Goal: Find contact information: Find contact information

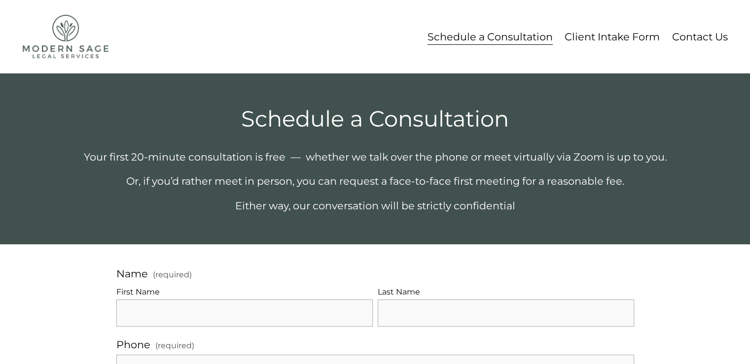
click at [698, 34] on link "Contact Us" at bounding box center [699, 37] width 56 height 18
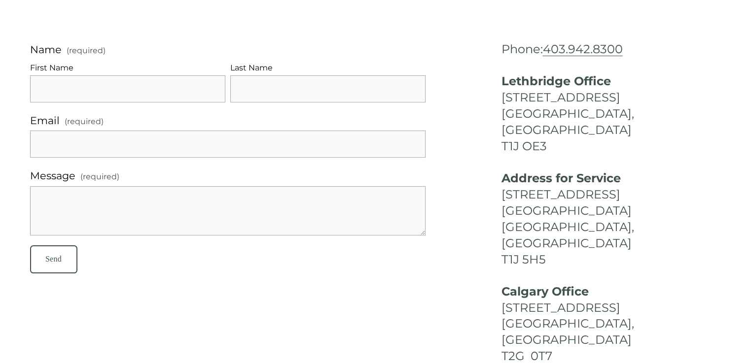
scroll to position [99, 0]
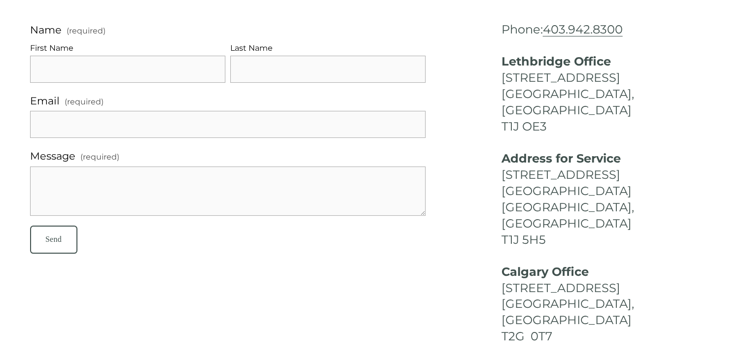
drag, startPoint x: 669, startPoint y: 78, endPoint x: 501, endPoint y: 75, distance: 168.6
click at [501, 75] on h4 "Phone: 403.942.8300 Lethbridge Office 203-1218 2nd Avenue South Lethbridge, Alb…" at bounding box center [610, 78] width 219 height 113
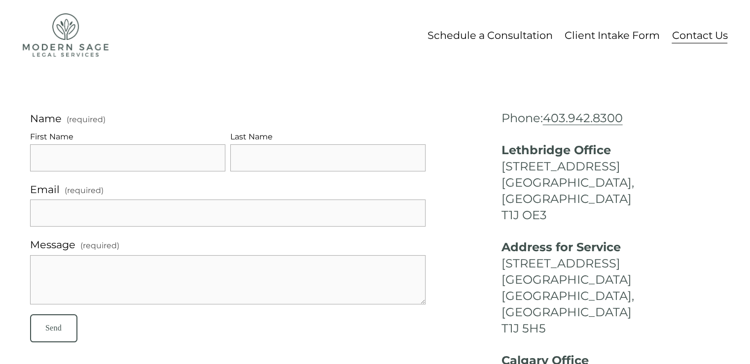
scroll to position [0, 0]
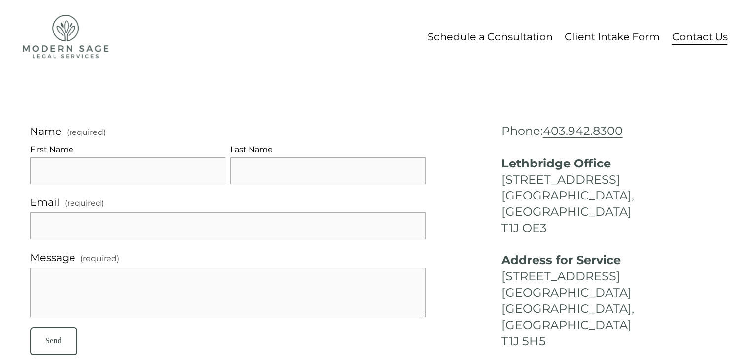
click at [514, 36] on link "Schedule a Consultation" at bounding box center [489, 37] width 125 height 18
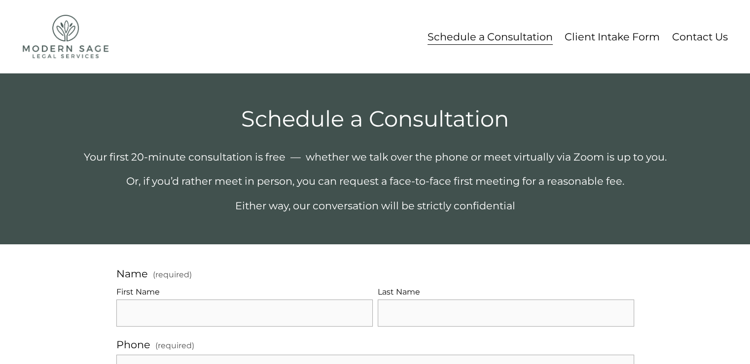
click at [612, 37] on link "Client Intake Form" at bounding box center [611, 37] width 95 height 18
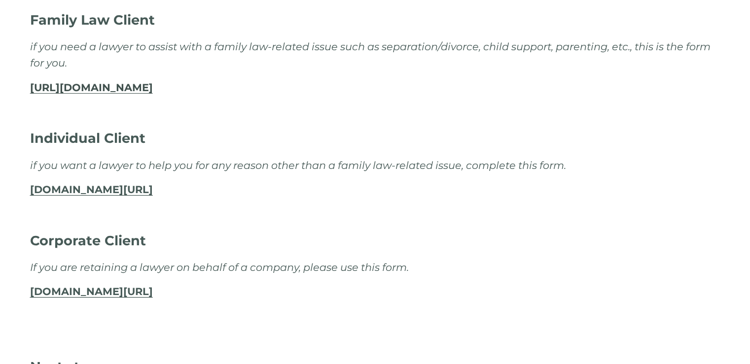
scroll to position [197, 0]
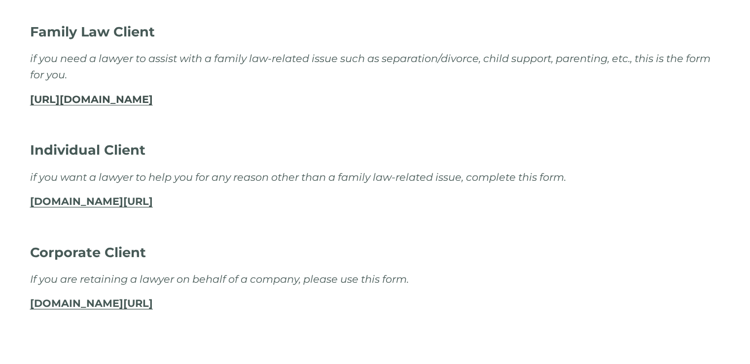
click at [153, 104] on strong "http://modernsagelegal.com/family-intake" at bounding box center [91, 99] width 123 height 12
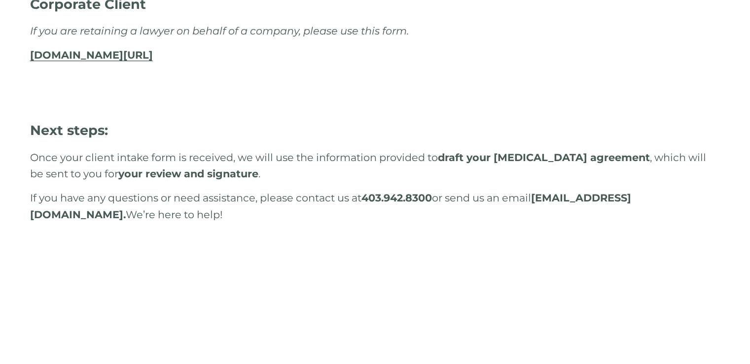
scroll to position [427, 0]
